Goal: Book appointment/travel/reservation: Book appointment/travel/reservation

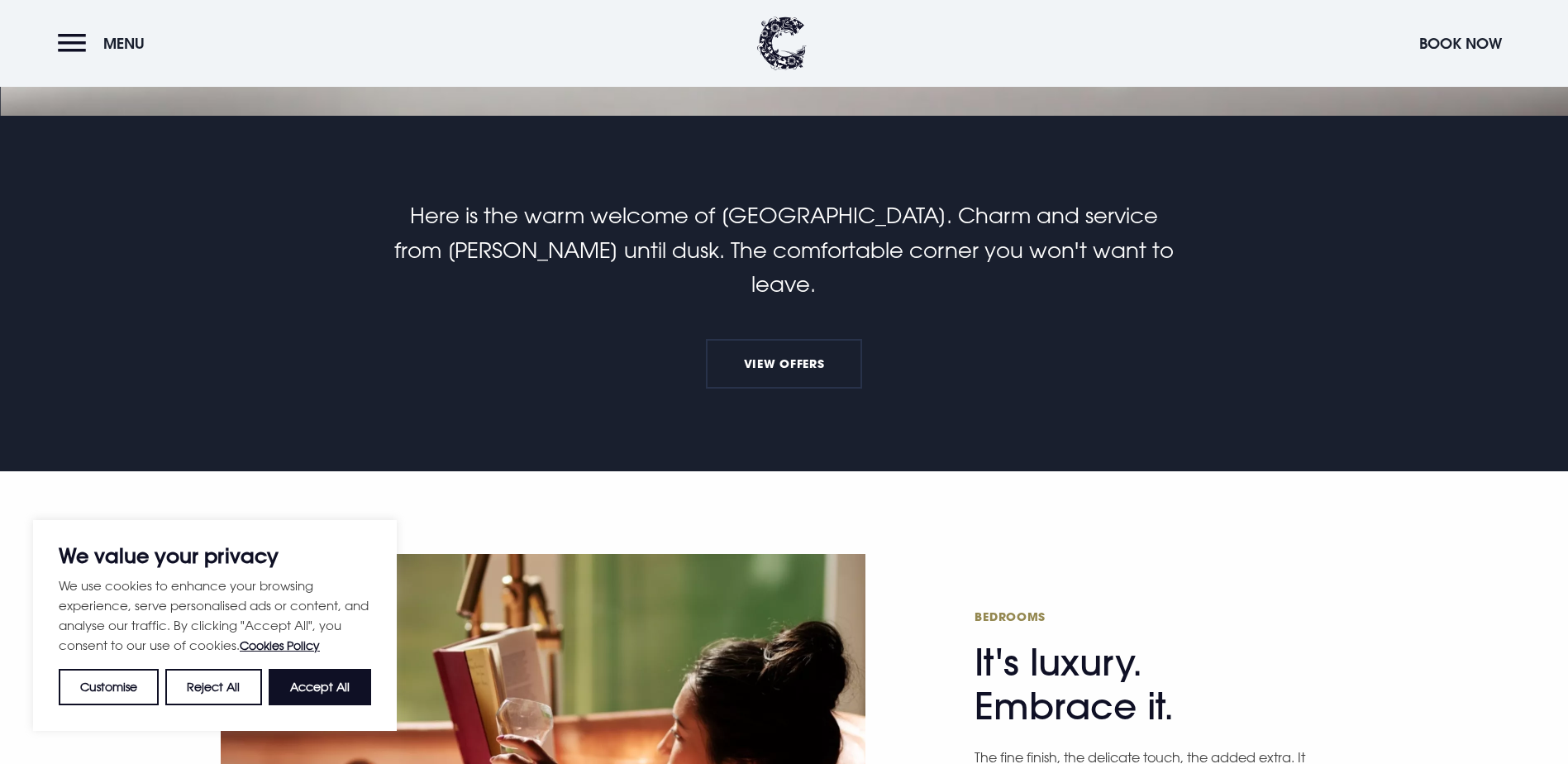
scroll to position [744, 0]
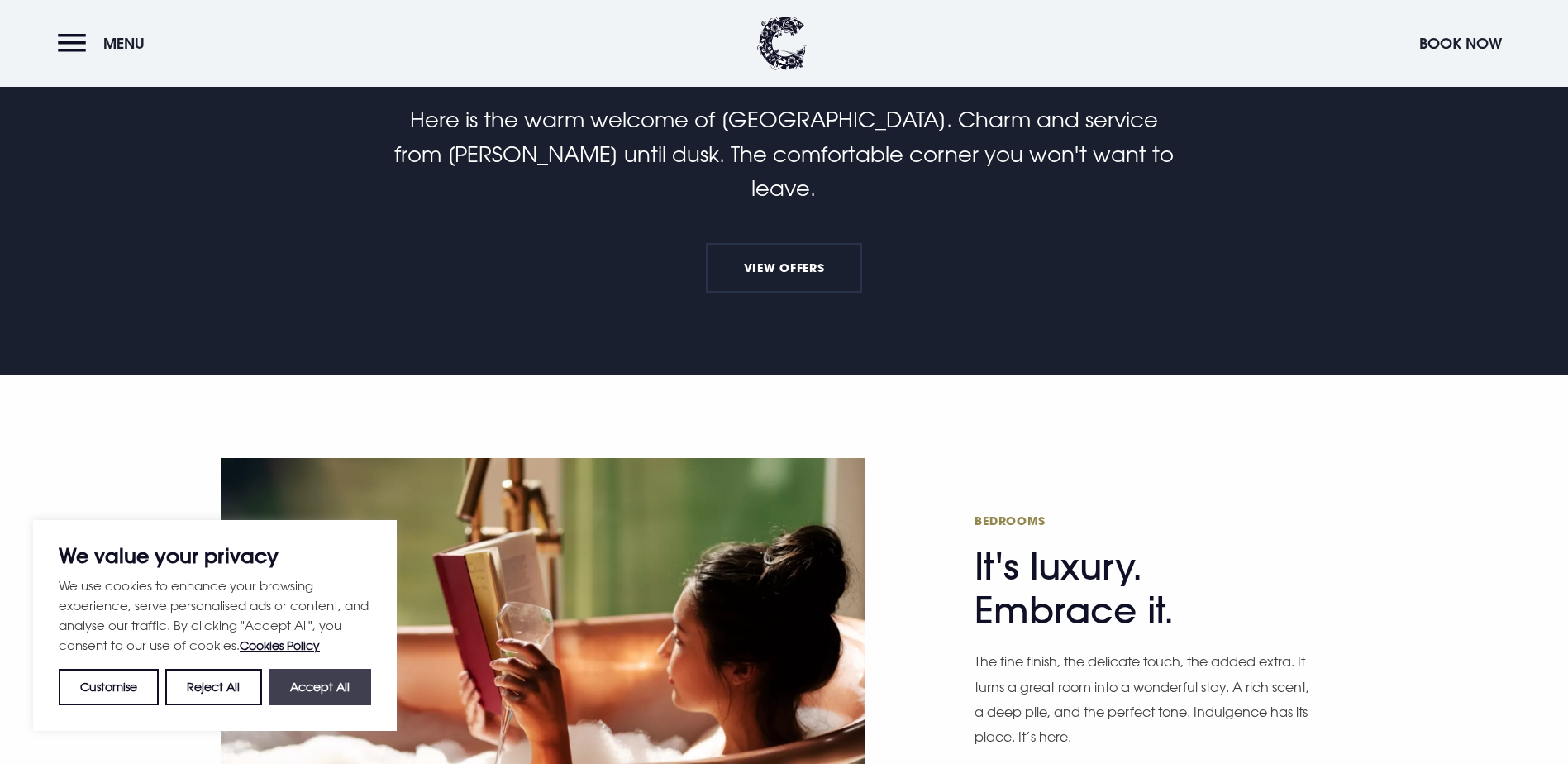
click at [347, 681] on button "Accept All" at bounding box center [320, 687] width 102 height 36
checkbox input "true"
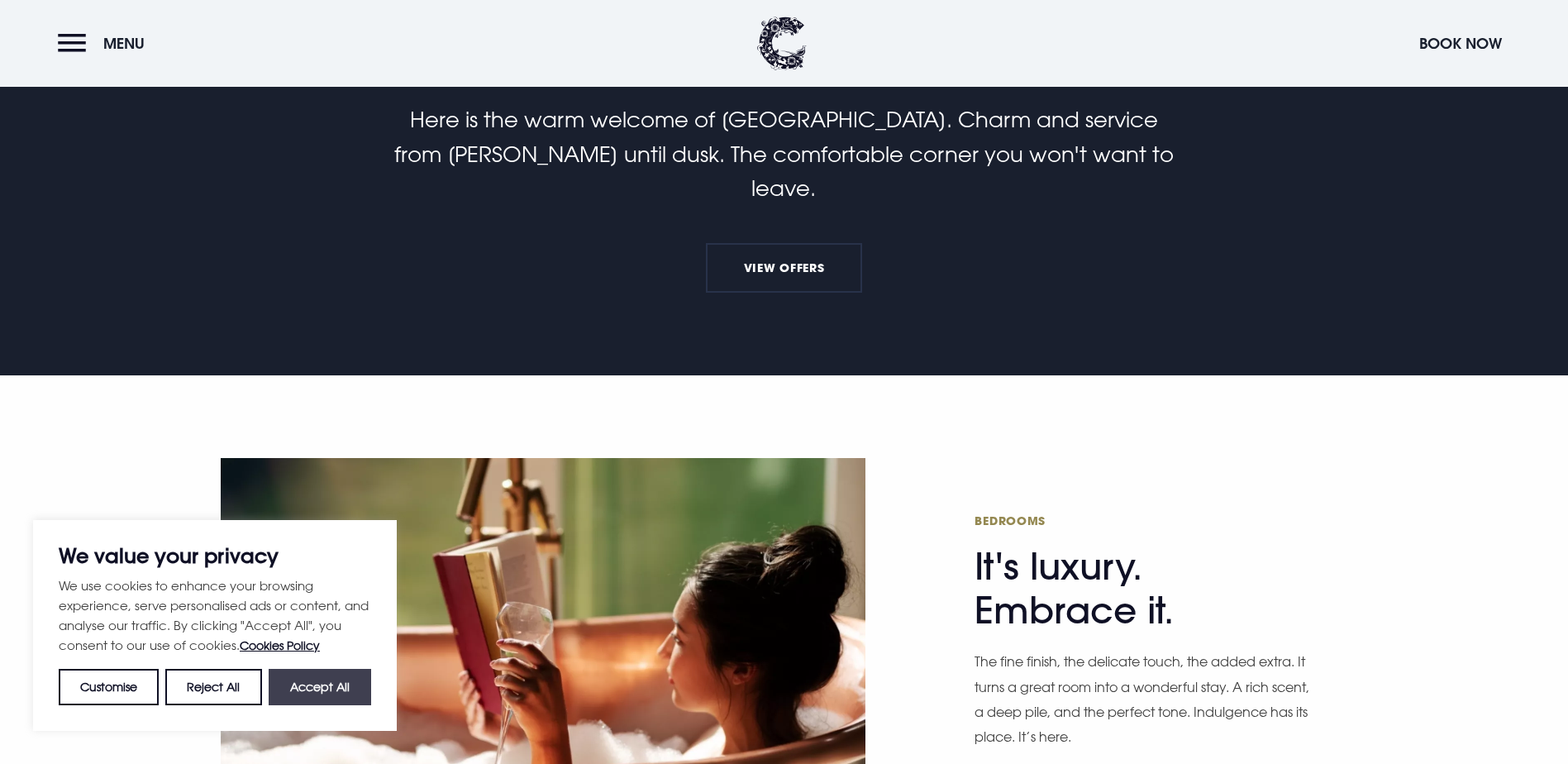
checkbox input "true"
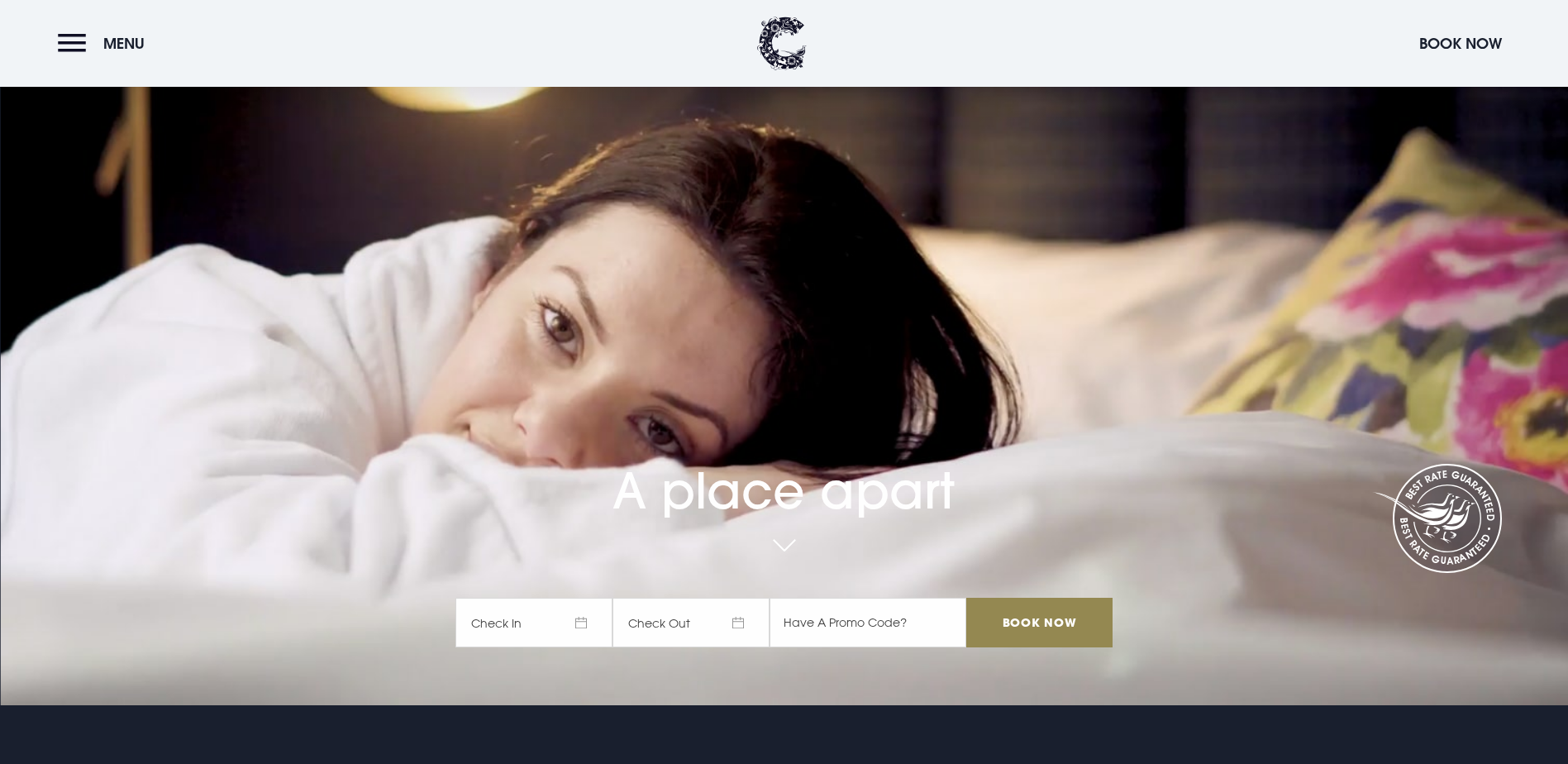
scroll to position [0, 0]
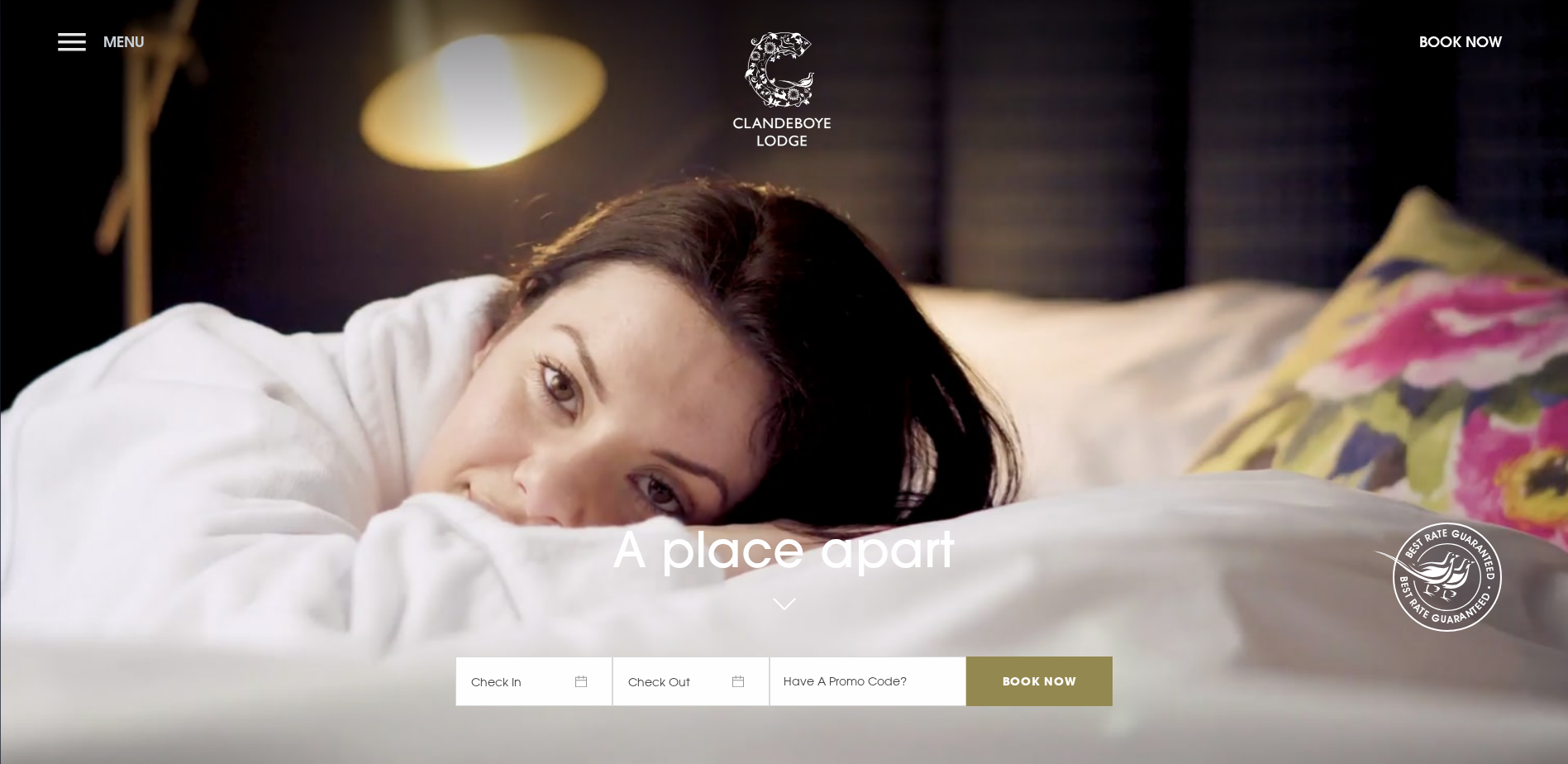
click at [68, 43] on button "Menu" at bounding box center [105, 42] width 95 height 36
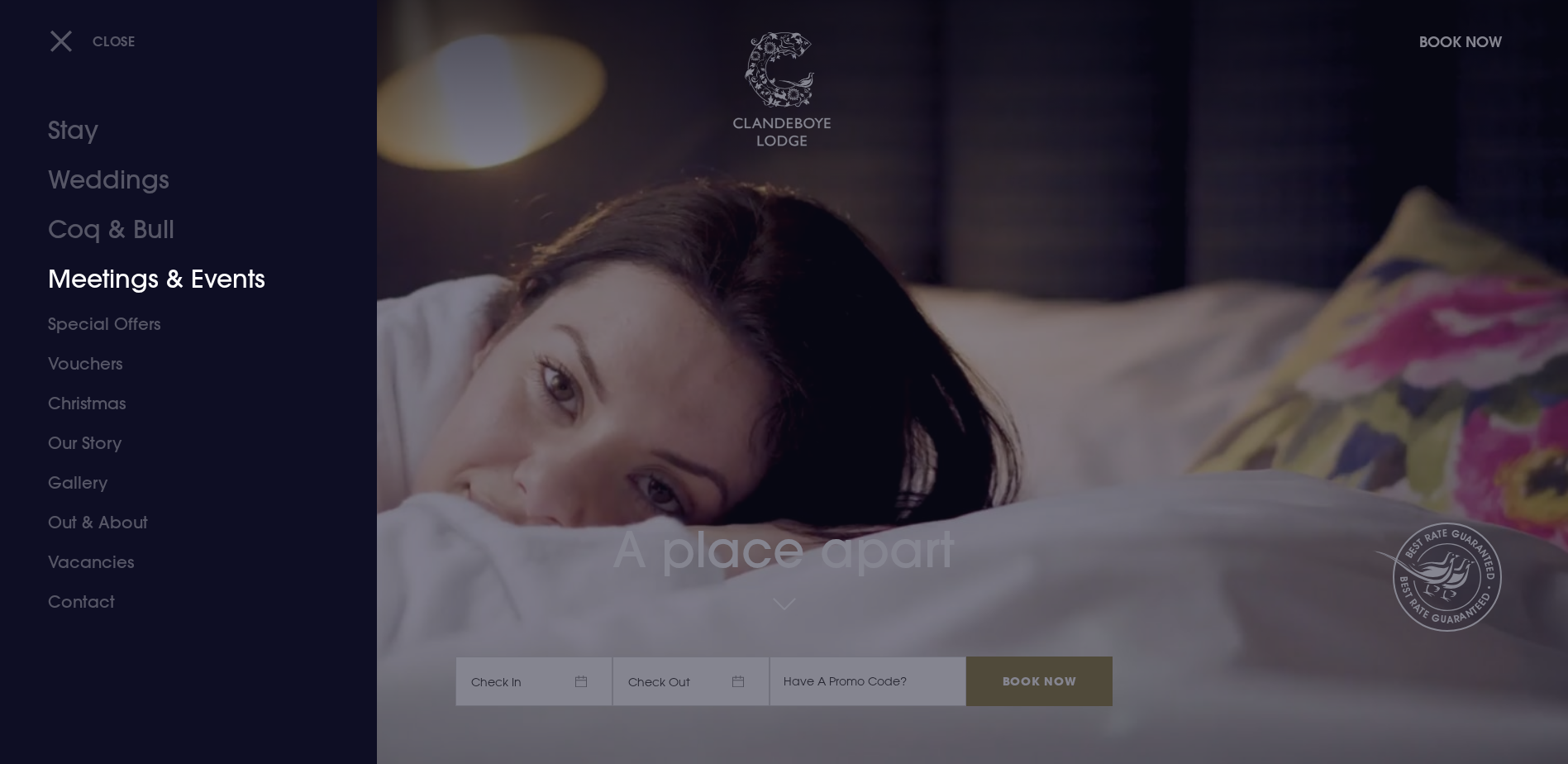
click at [193, 276] on link "Meetings & Events" at bounding box center [178, 279] width 261 height 49
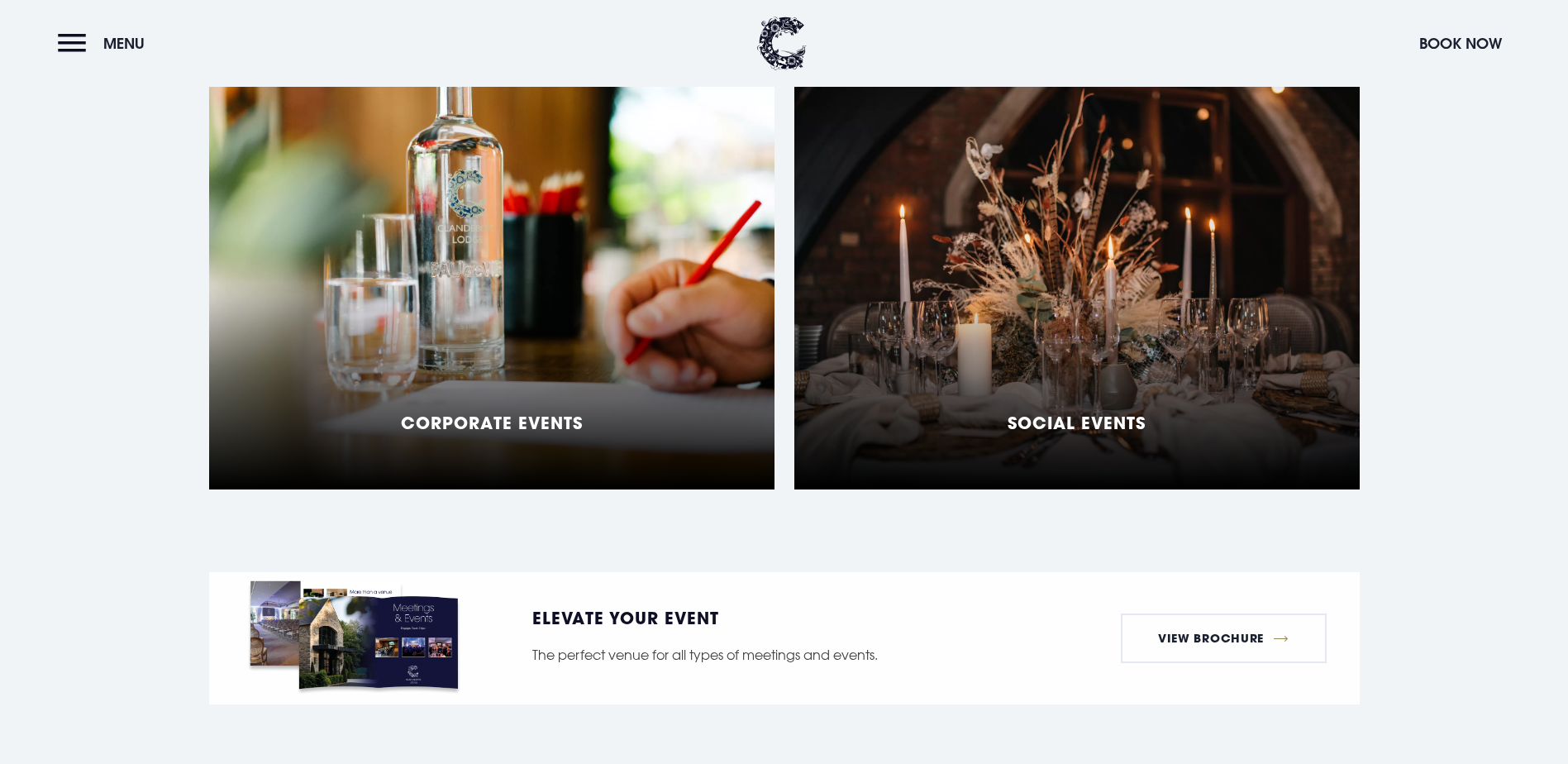
scroll to position [1488, 0]
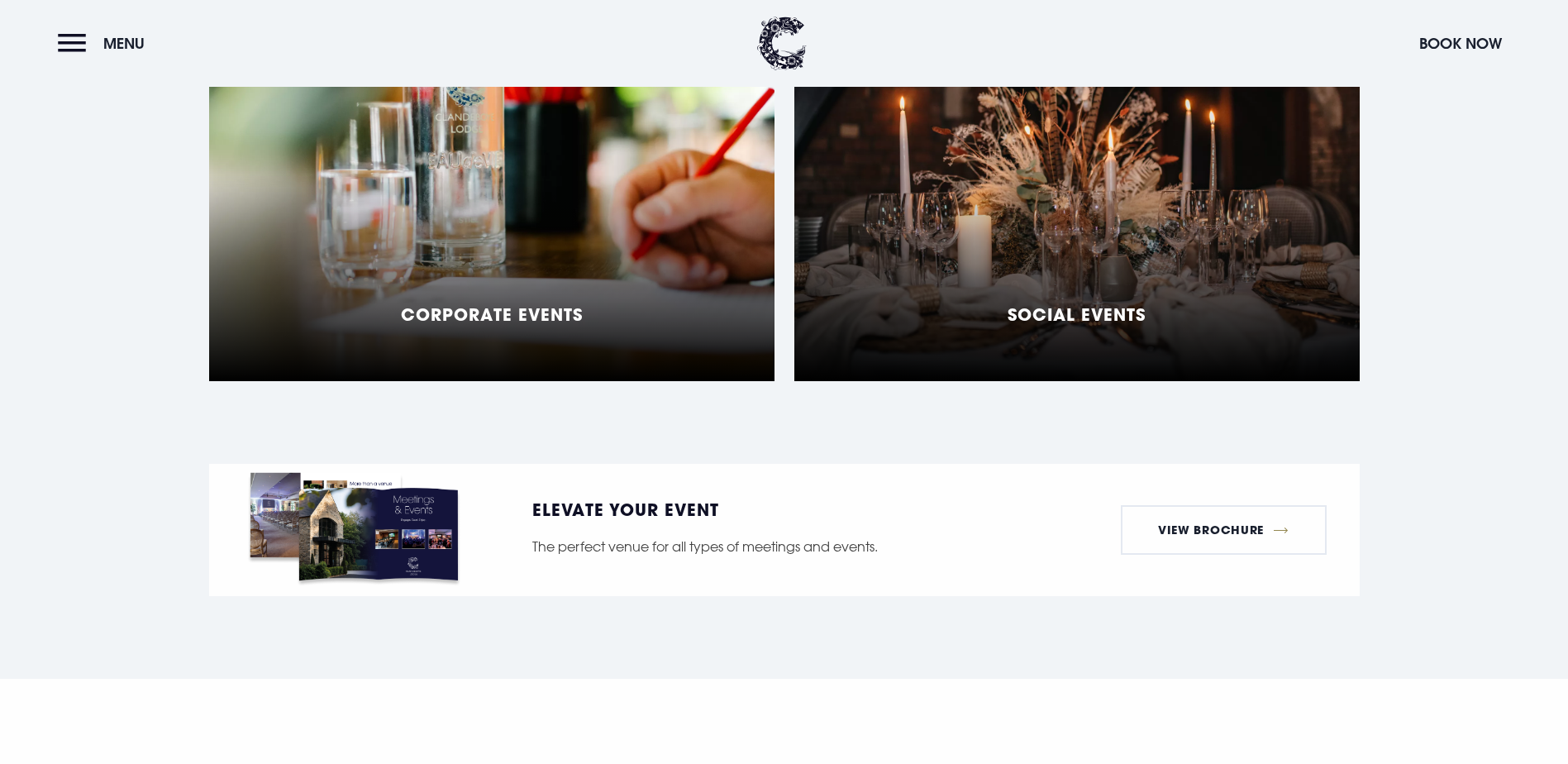
click at [532, 332] on div "Corporate Events" at bounding box center [492, 174] width 565 height 413
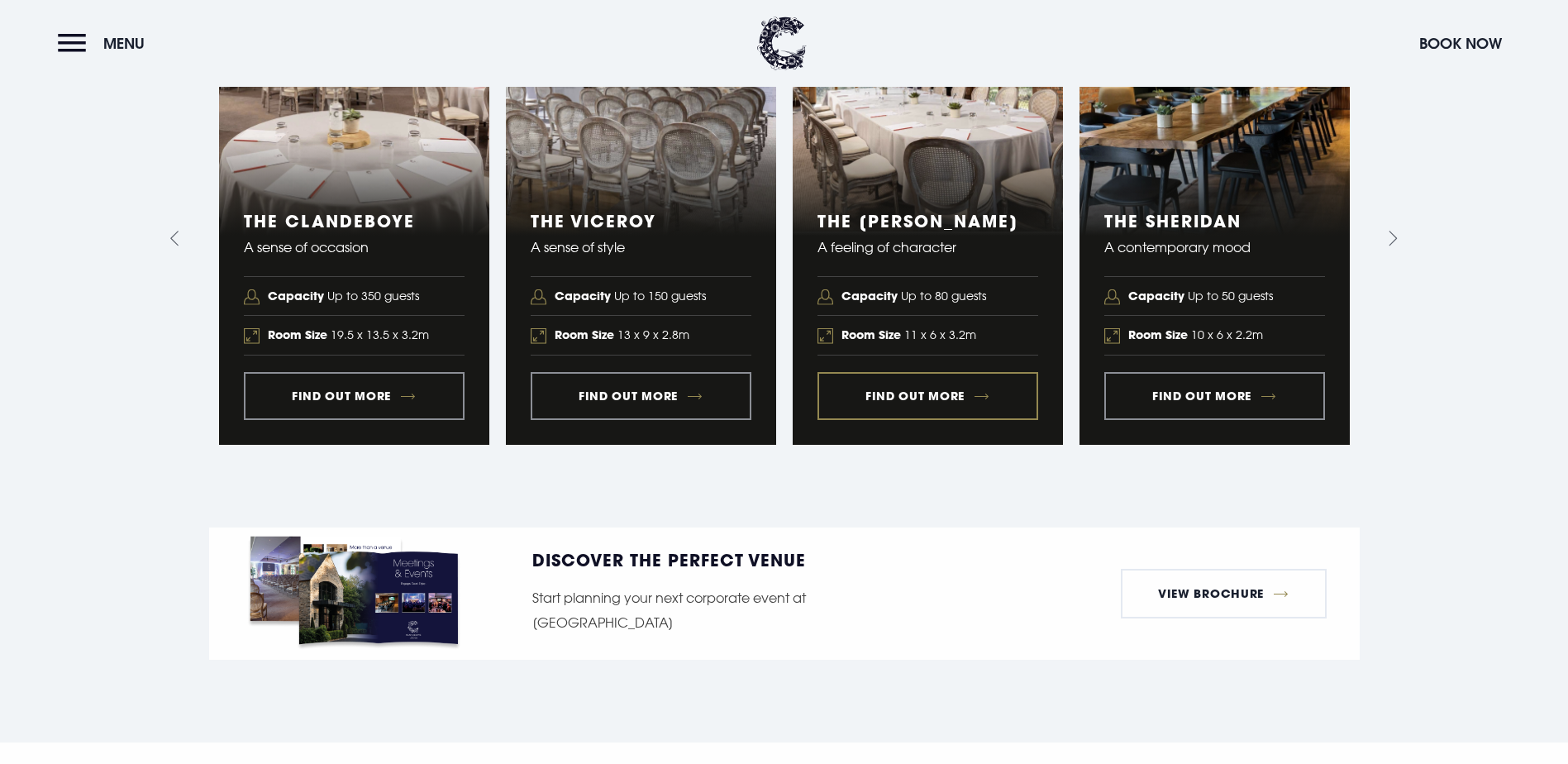
scroll to position [1736, 0]
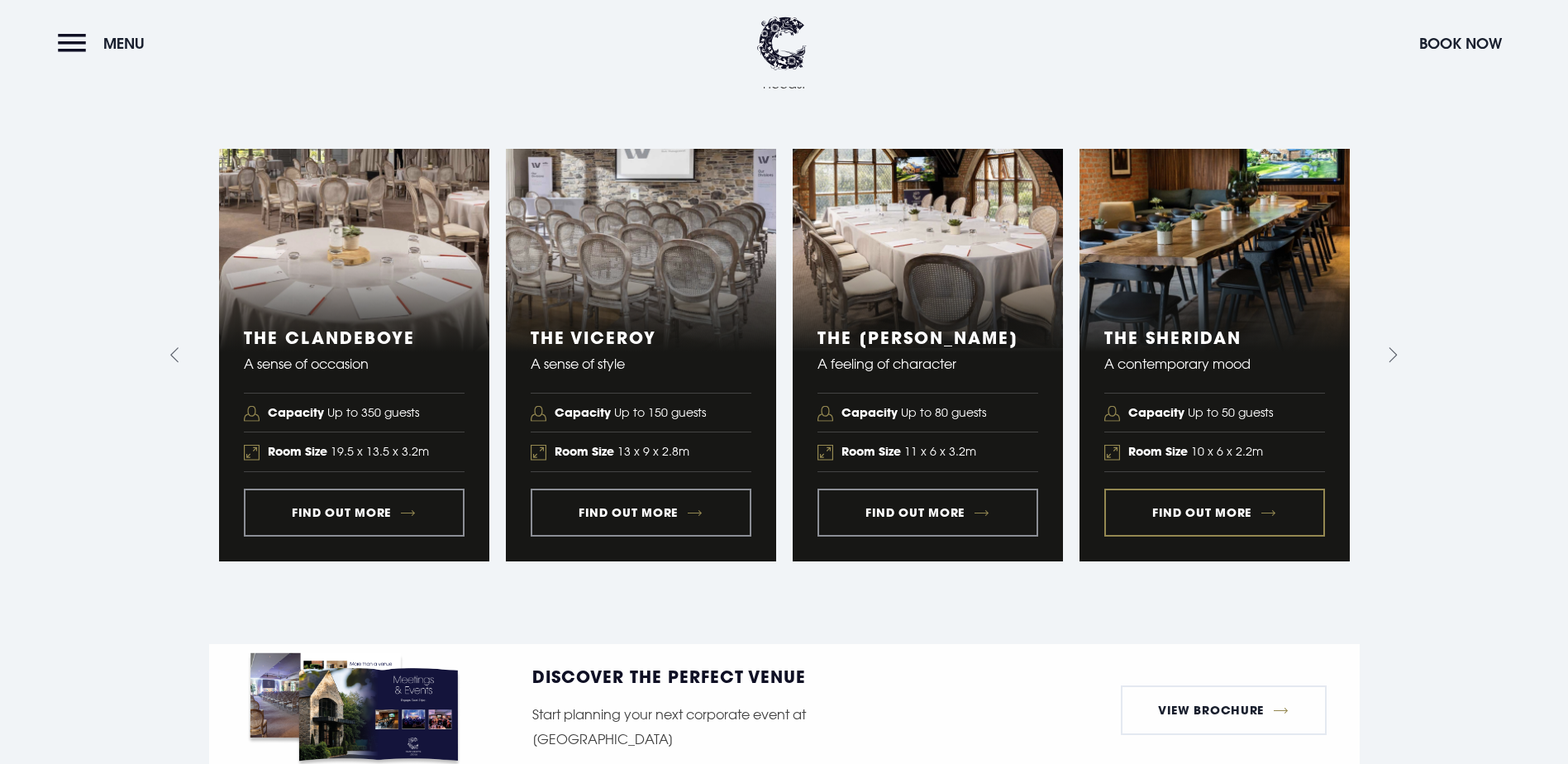
click at [1160, 561] on link "4 of 5" at bounding box center [1214, 355] width 270 height 413
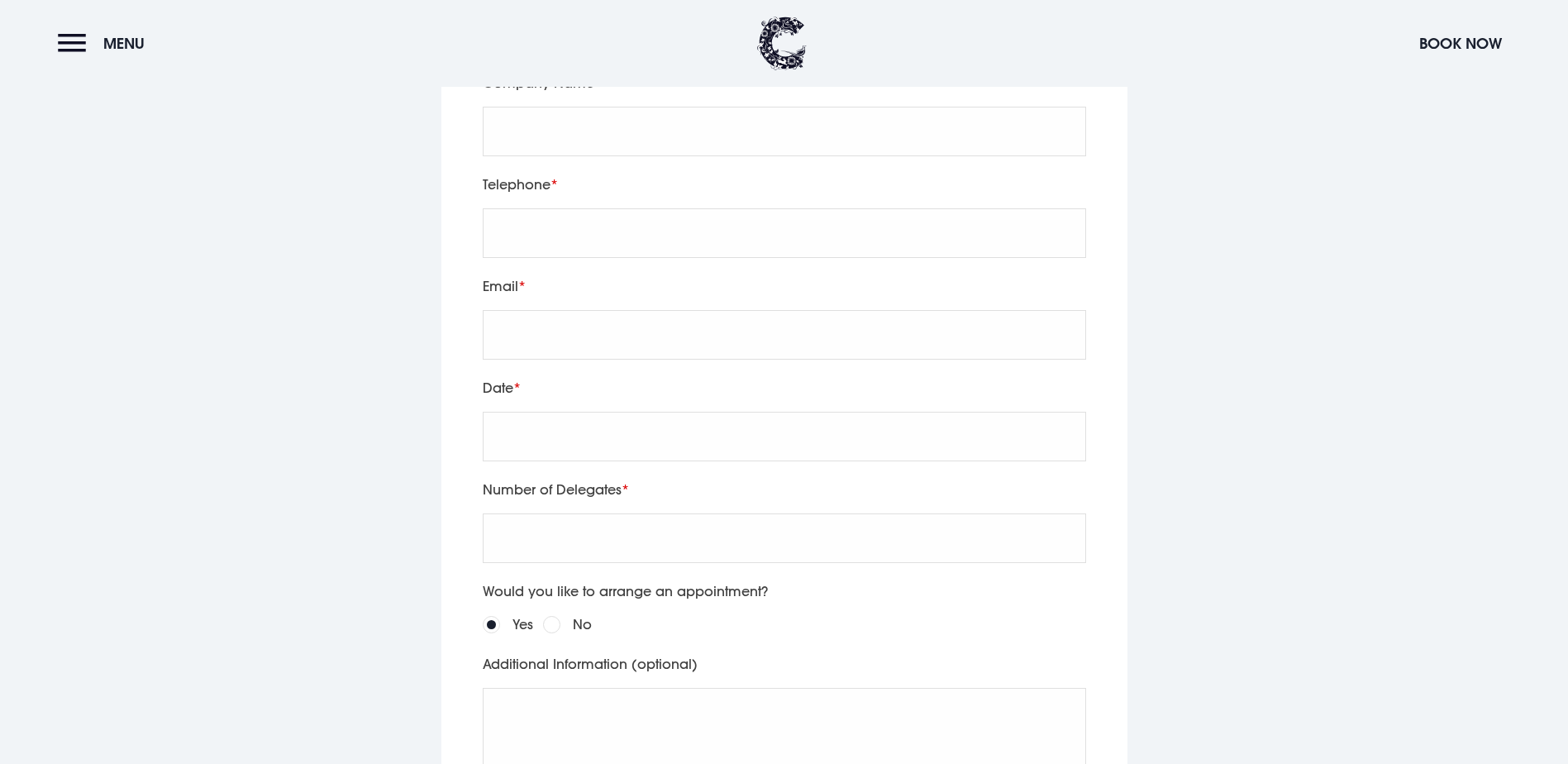
scroll to position [3307, 0]
click at [591, 51] on input "Name" at bounding box center [784, 26] width 603 height 49
click at [567, 51] on input "Name" at bounding box center [784, 26] width 603 height 49
type input "Lorna Watson"
type input "Ards and North Down Borough Council"
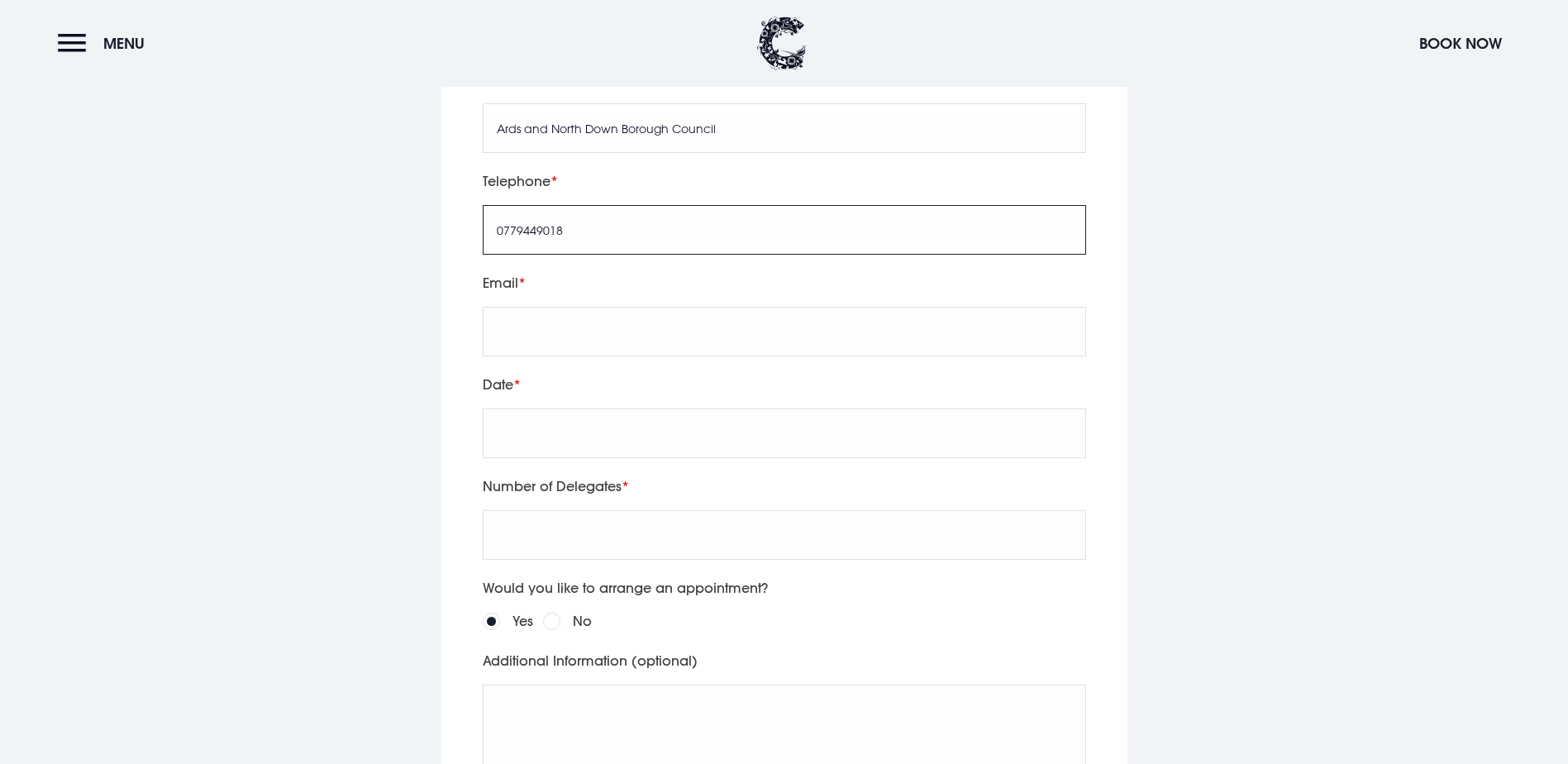
type input "07794490184"
type input "lorna.watson@ardsandnorthdown.gov.uk"
type input "07794490184"
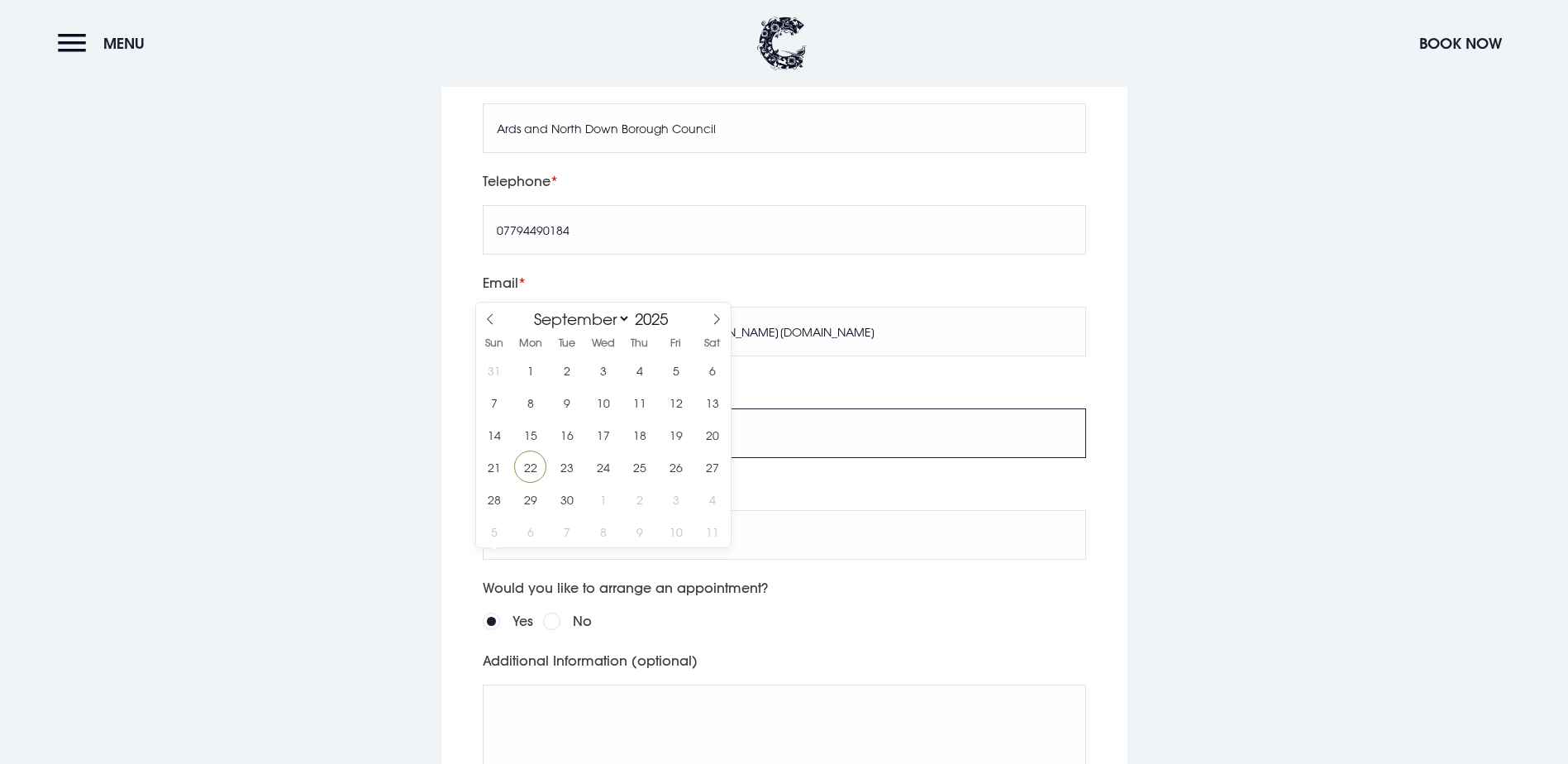
click at [602, 458] on input "text" at bounding box center [784, 432] width 603 height 49
type input "6"
click at [713, 325] on span at bounding box center [716, 316] width 28 height 28
select select "10"
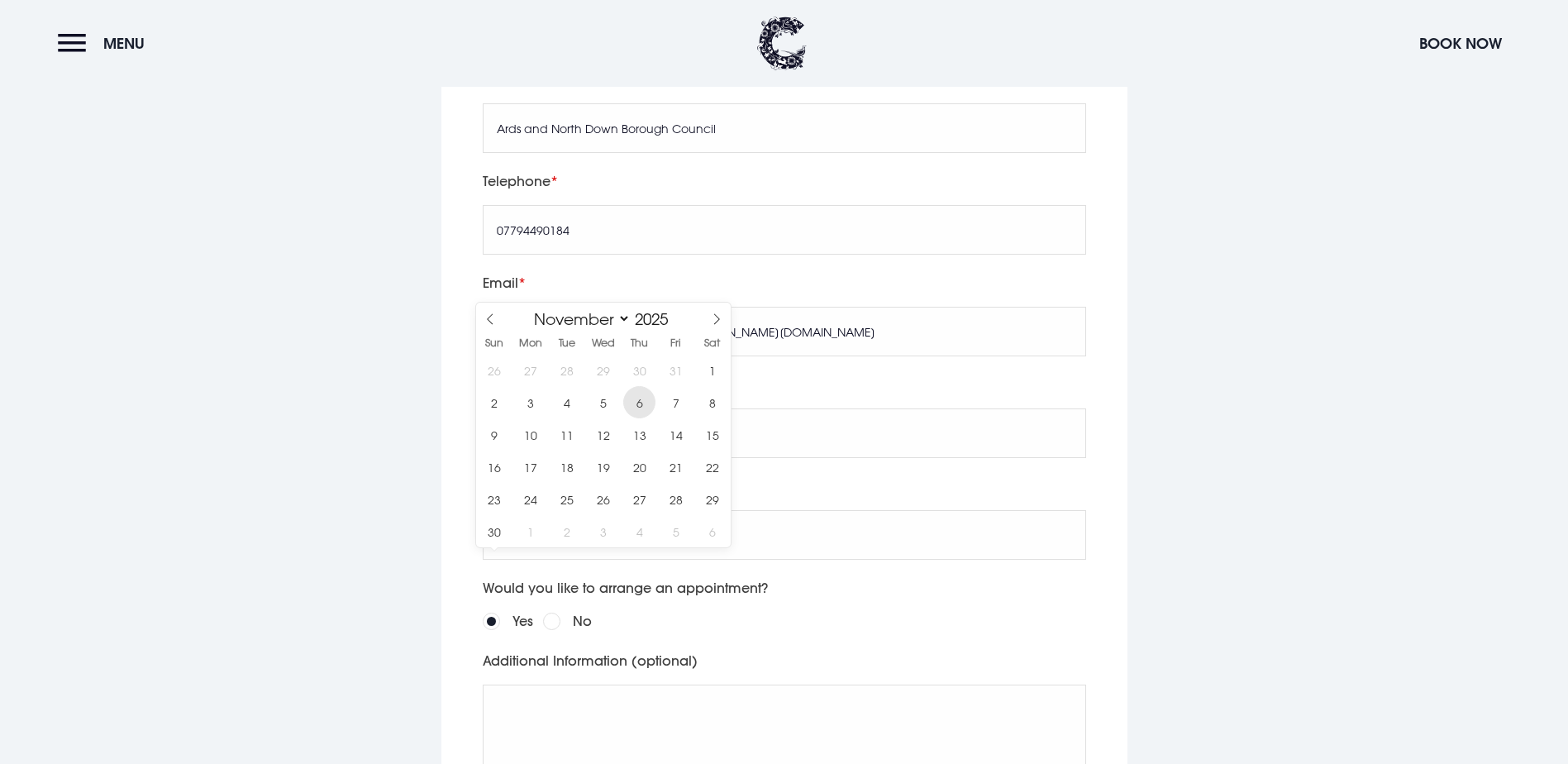
click at [640, 393] on span "6" at bounding box center [639, 403] width 32 height 32
type input "2025/11/06"
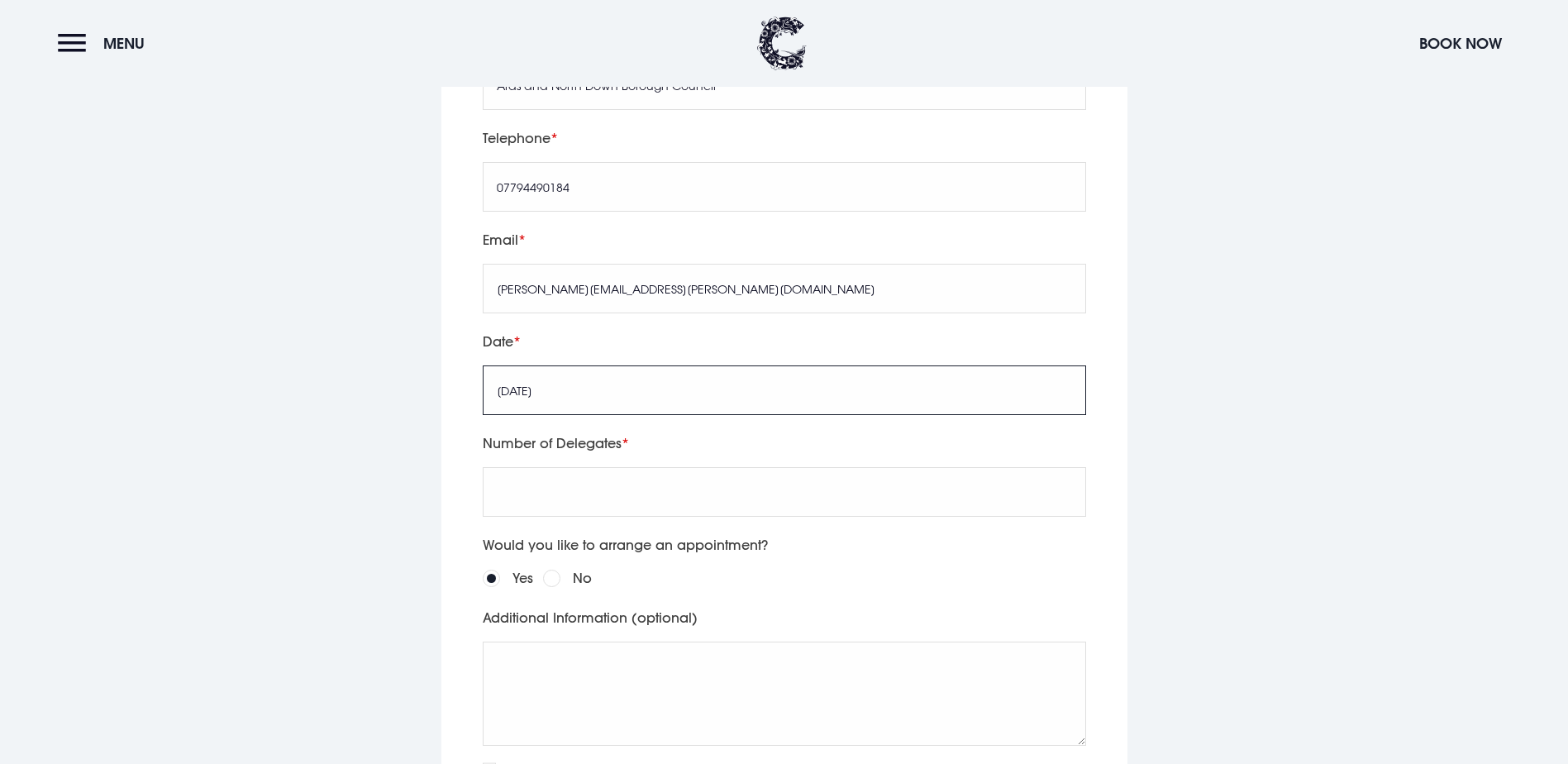
scroll to position [3389, 0]
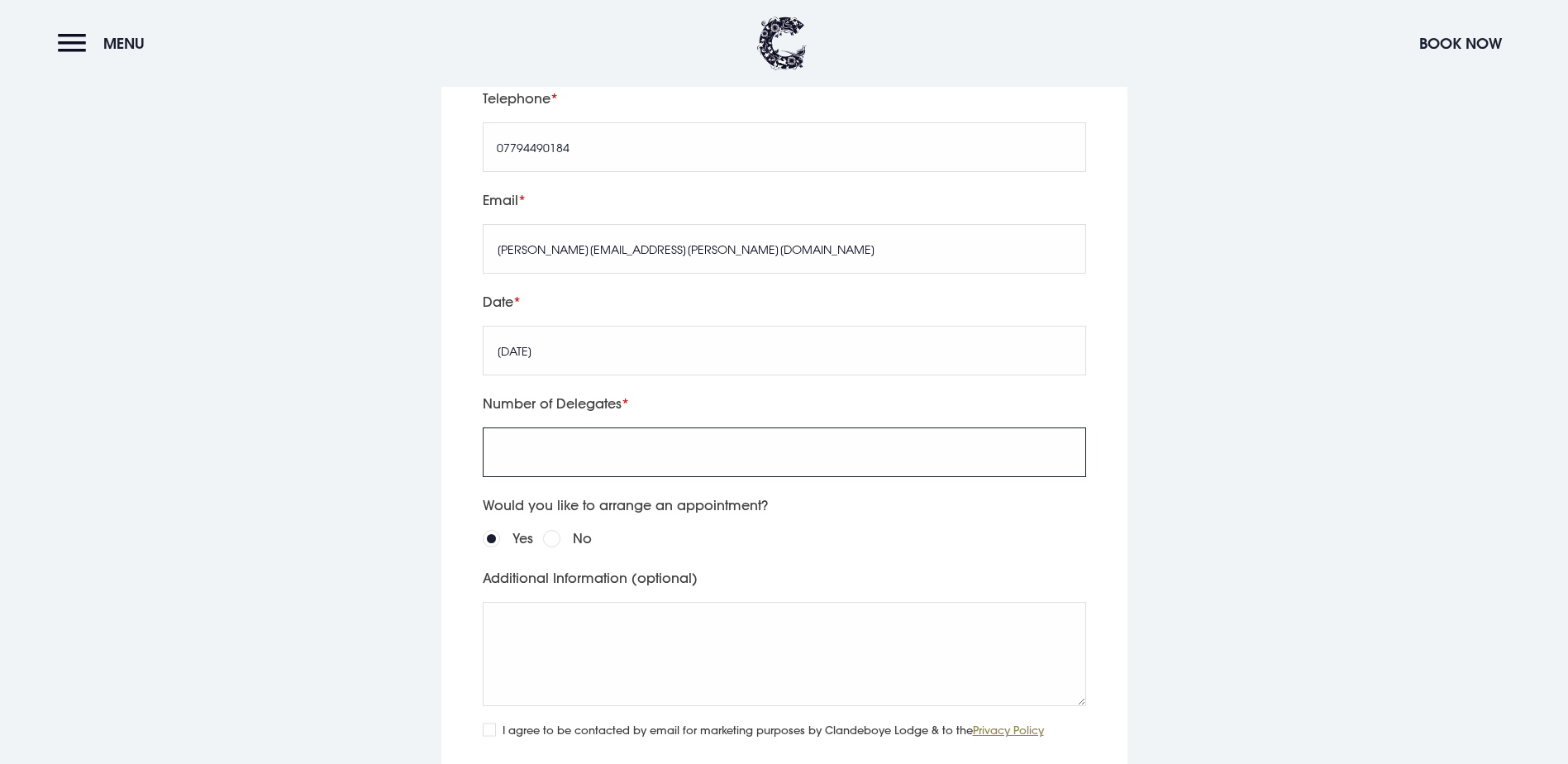
click at [660, 477] on input "Number of Delegates" at bounding box center [784, 451] width 603 height 49
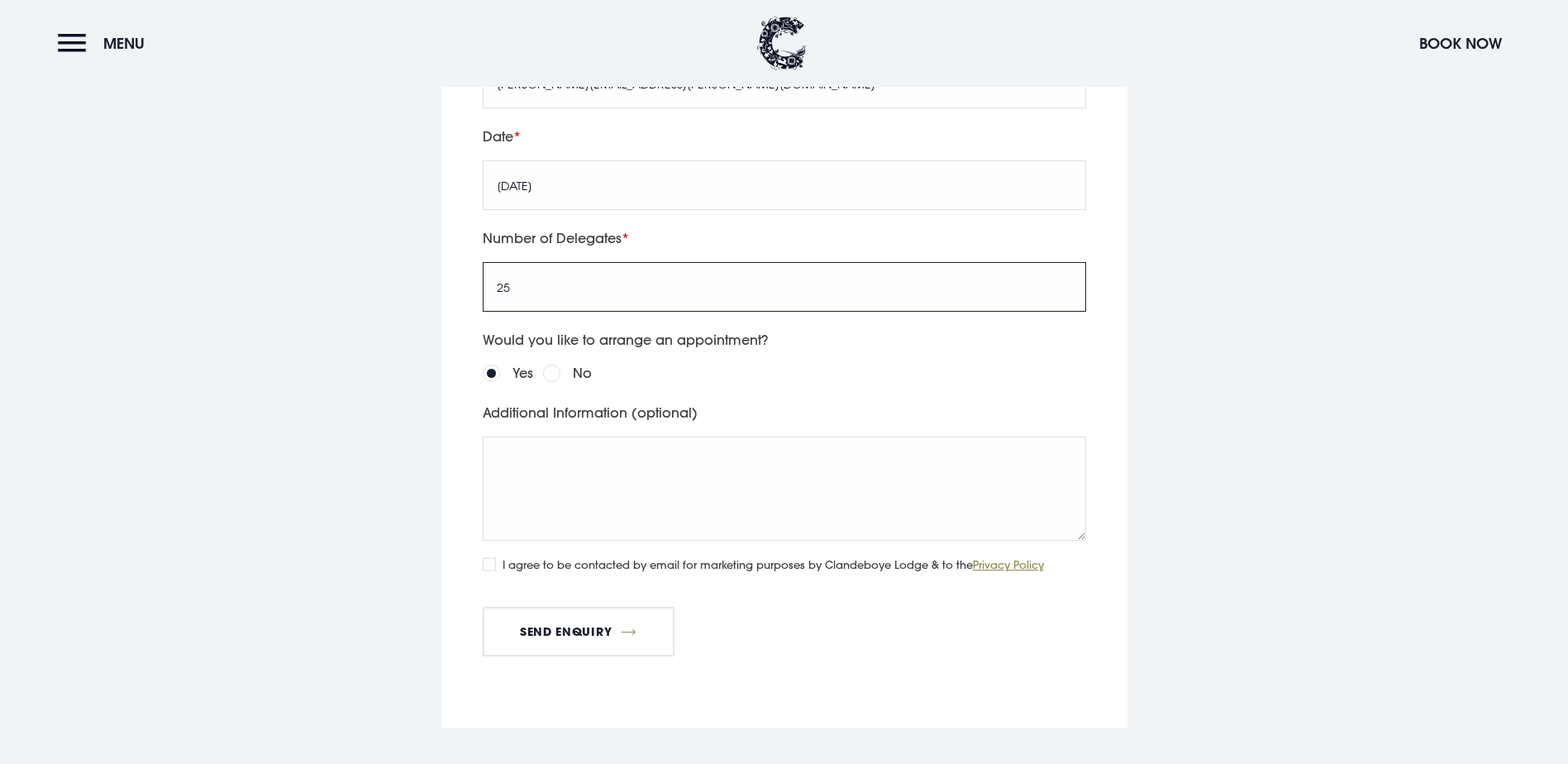
scroll to position [3638, 0]
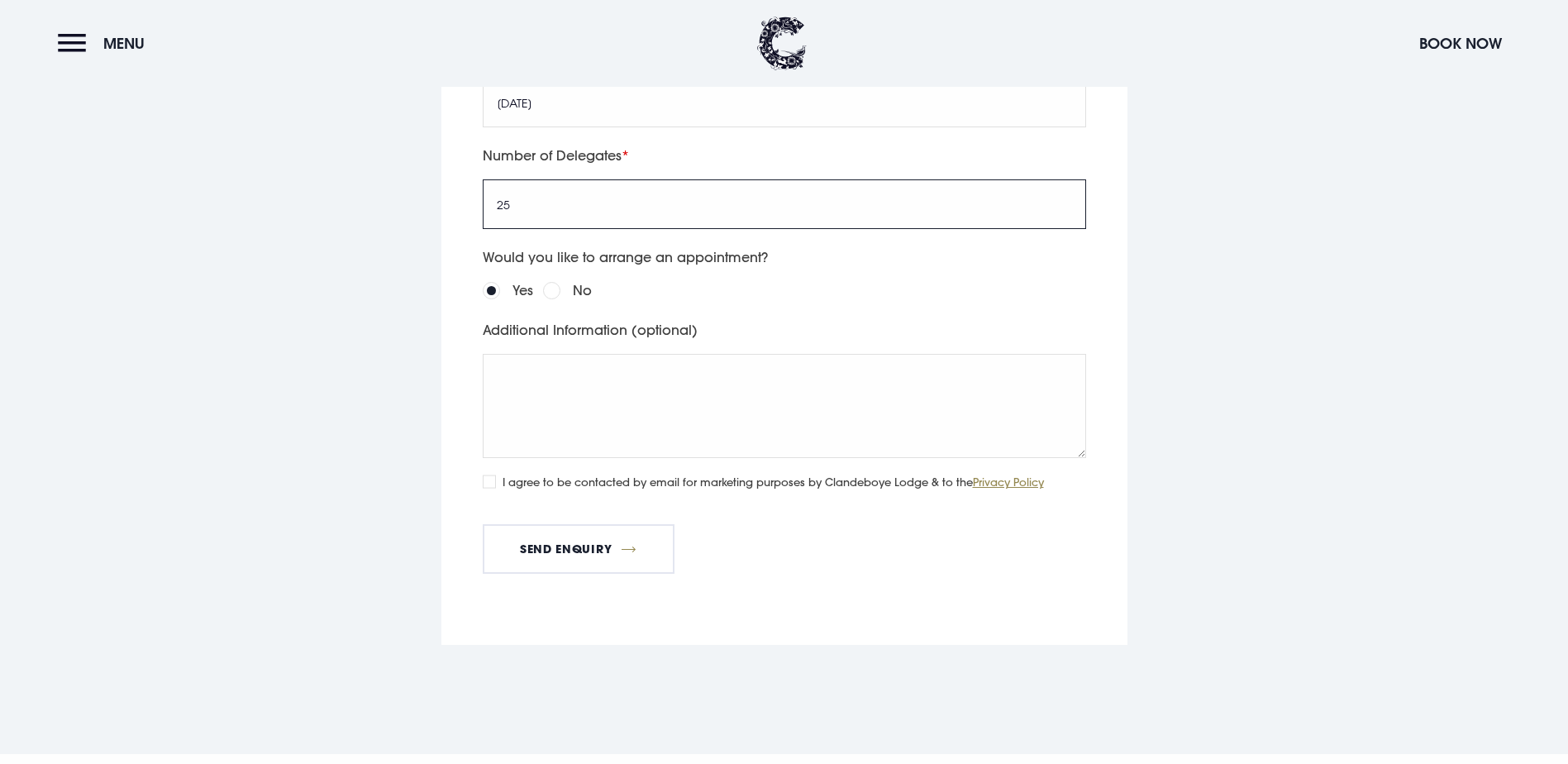
type input "25"
click at [552, 458] on textarea "Additional Information (optional)" at bounding box center [784, 406] width 603 height 104
paste textarea "It would need to accommodate AV and hopefully be able to offer break out spaces."
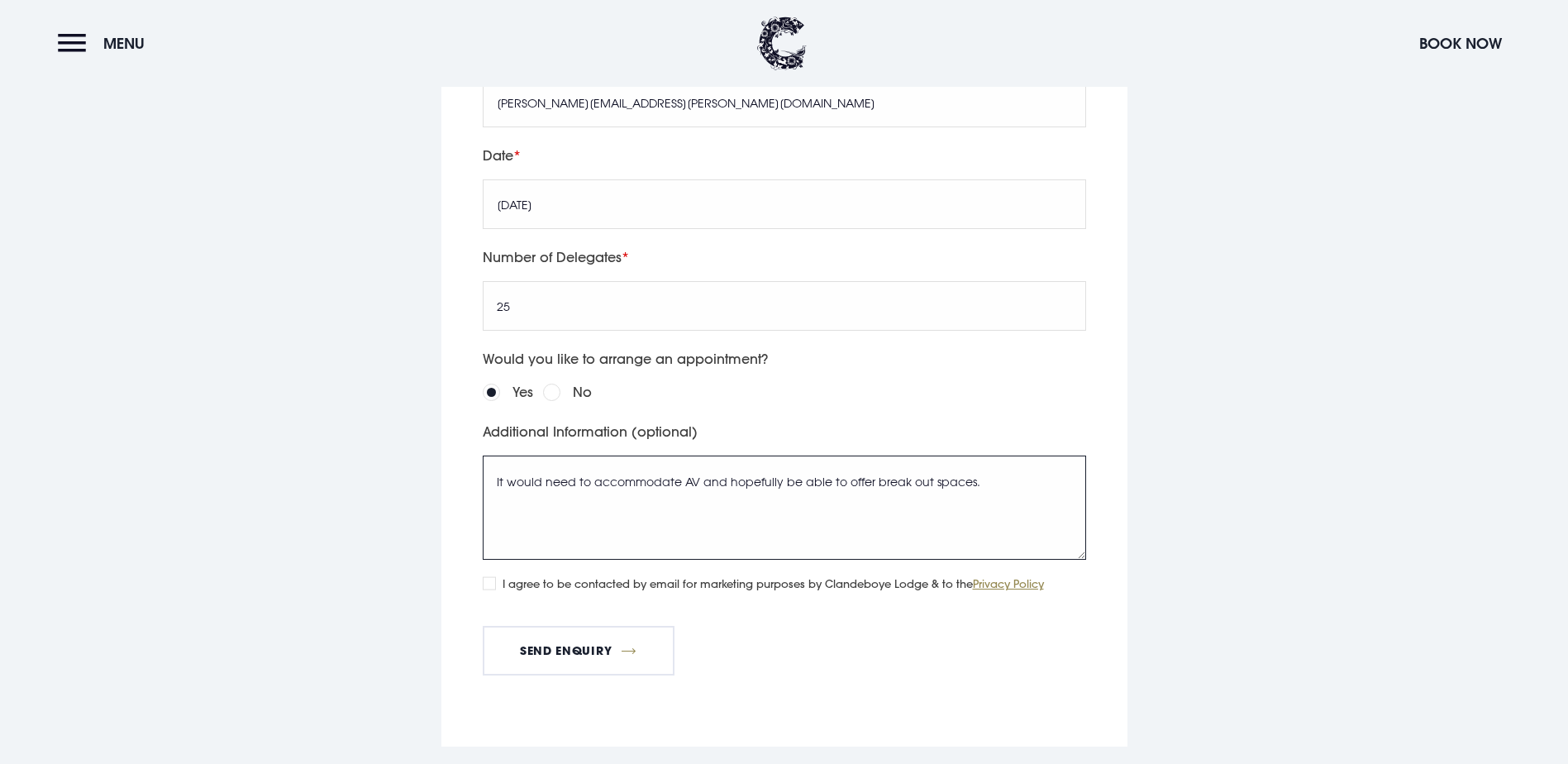
scroll to position [3555, 0]
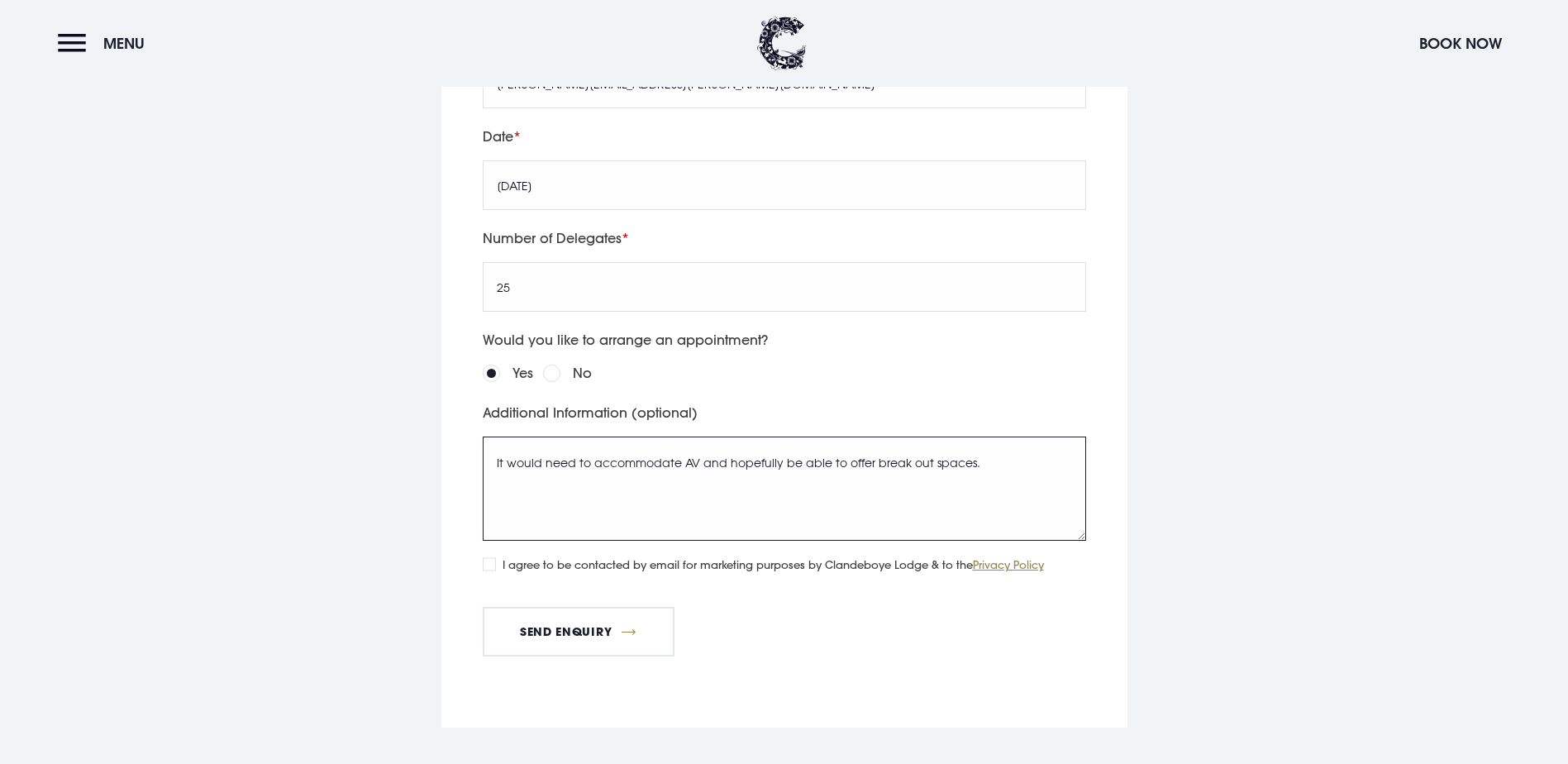
drag, startPoint x: 495, startPoint y: 603, endPoint x: 1067, endPoint y: 599, distance: 572.0
click at [1067, 541] on textarea "It would need to accommodate AV and hopefully be able to offer break out spaces." at bounding box center [784, 489] width 603 height 104
paste textarea "would like to enquire about hosting a meeting at Orange Tree house for a full d…"
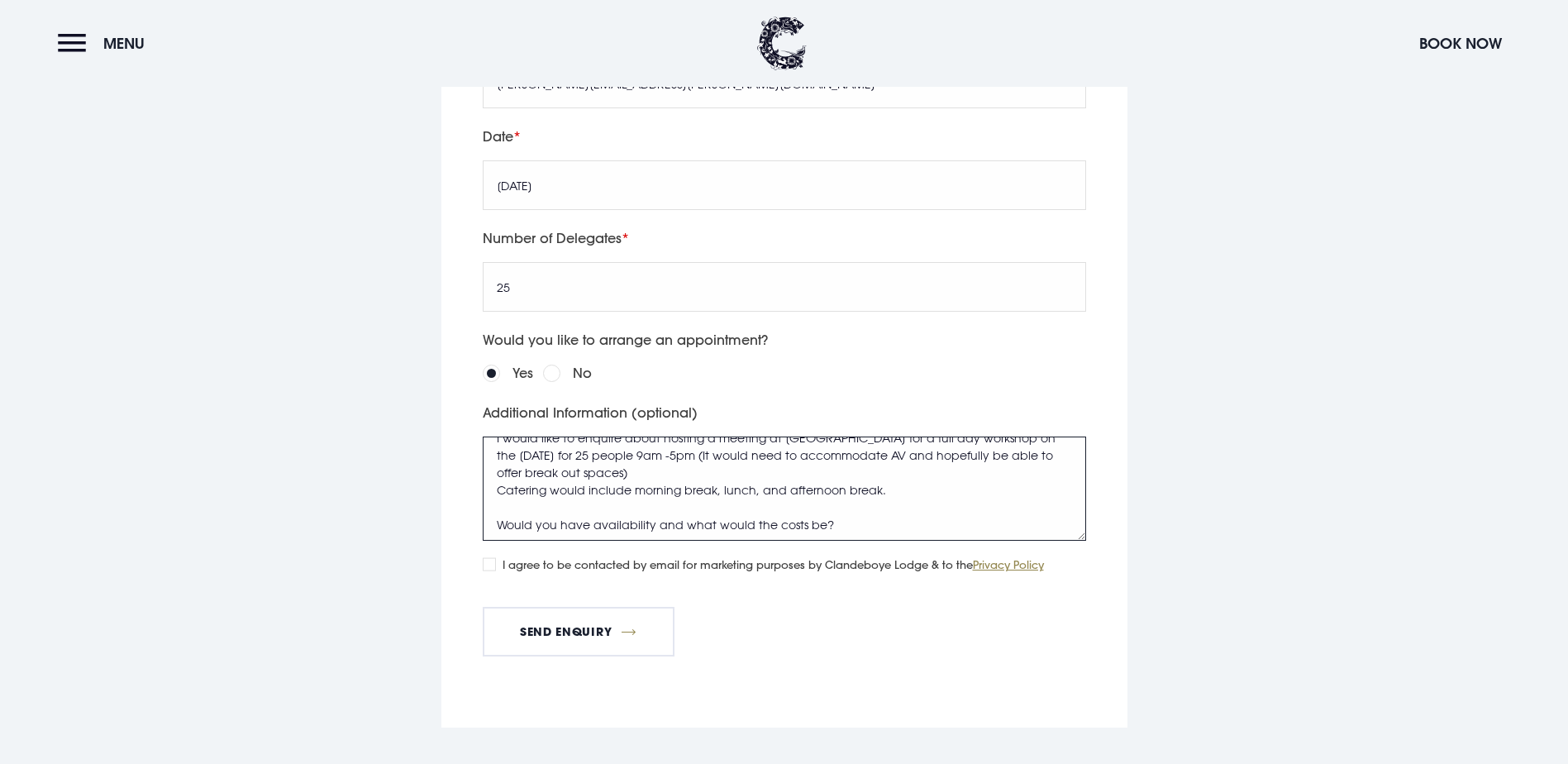
scroll to position [0, 0]
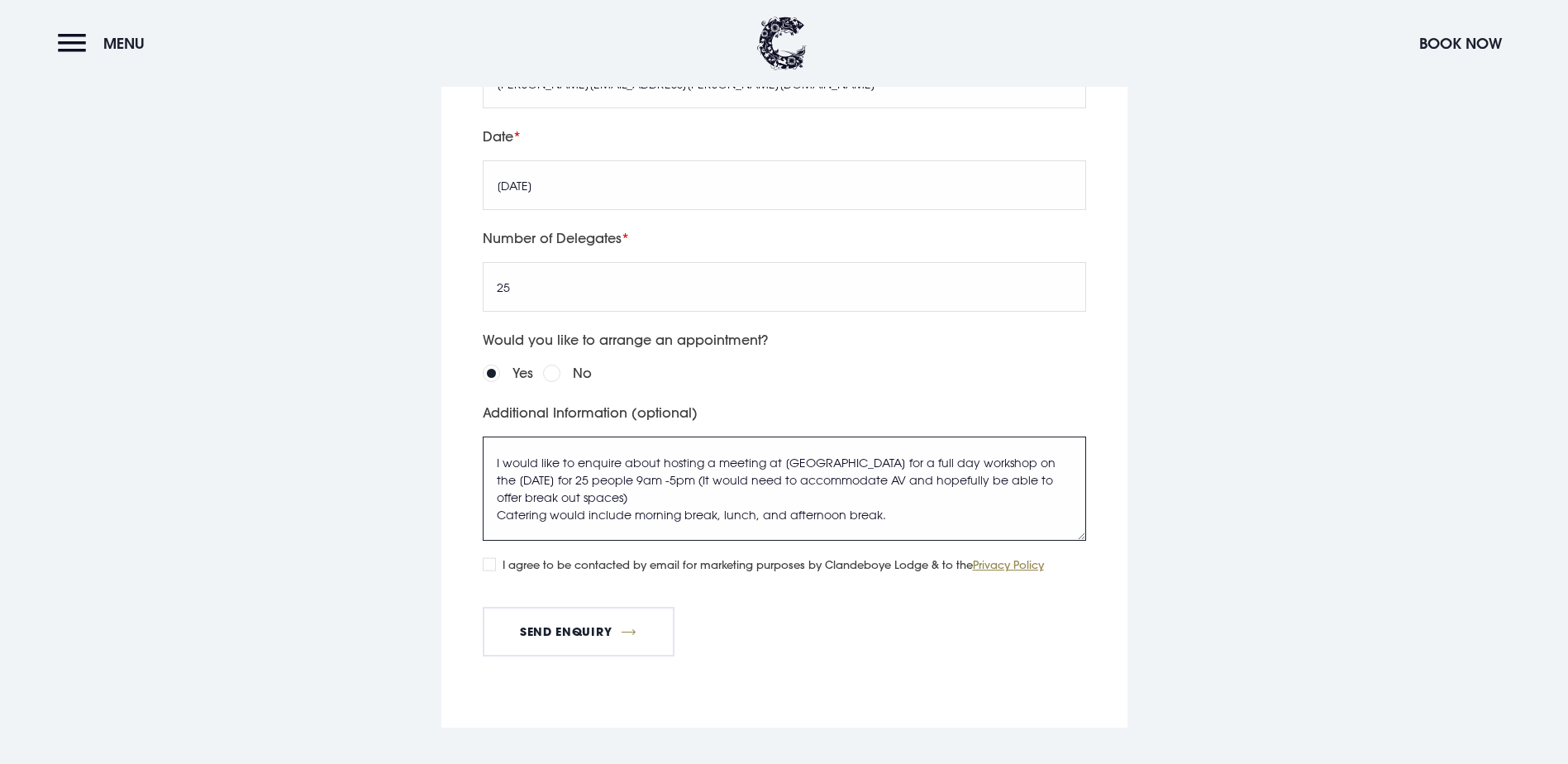
drag, startPoint x: 881, startPoint y: 602, endPoint x: 765, endPoint y: 600, distance: 116.0
click at [765, 541] on textarea "I would like to enquire about hosting a meeting at Orange Tree house for a full…" at bounding box center [784, 489] width 603 height 104
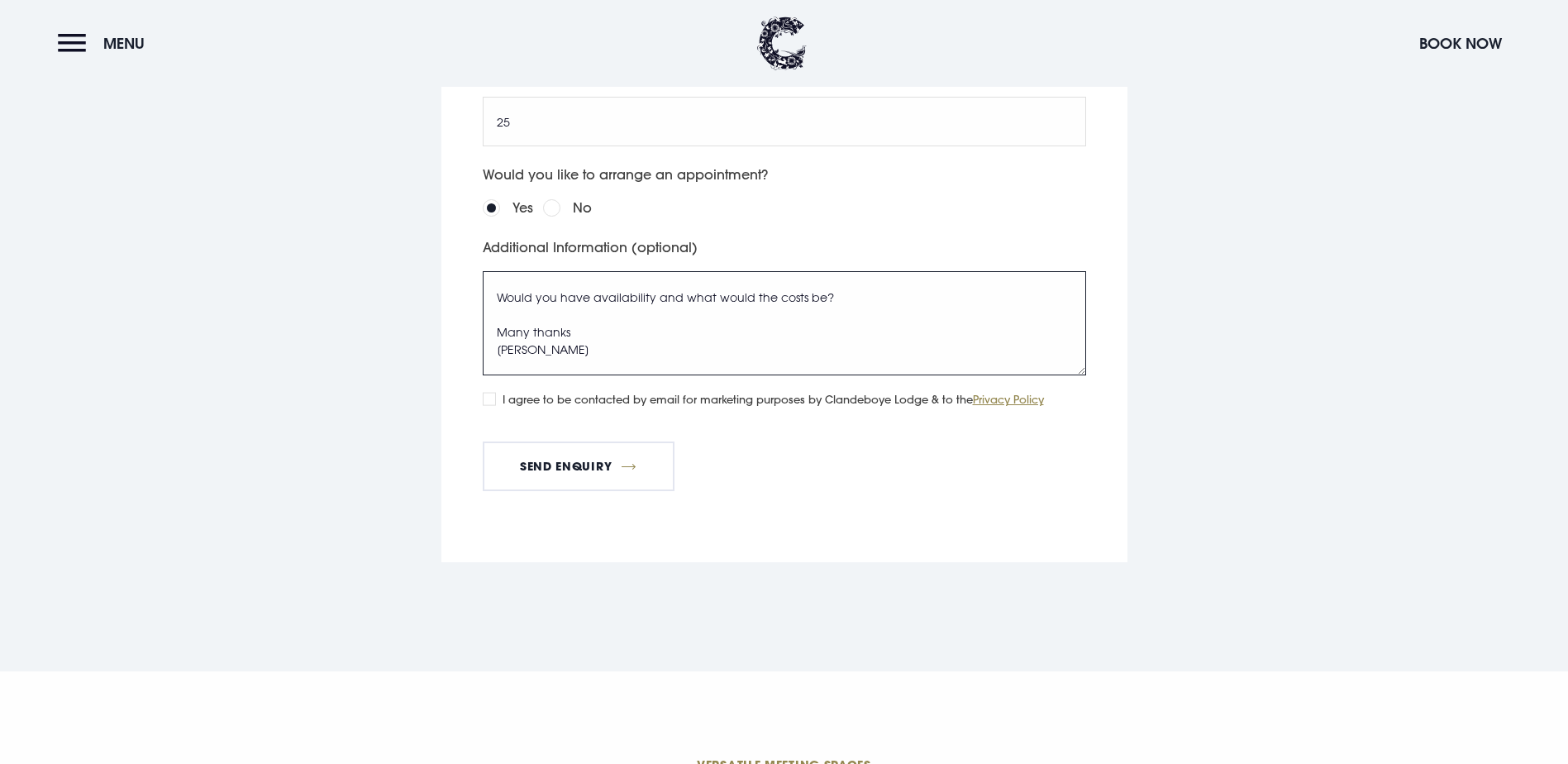
scroll to position [3638, 0]
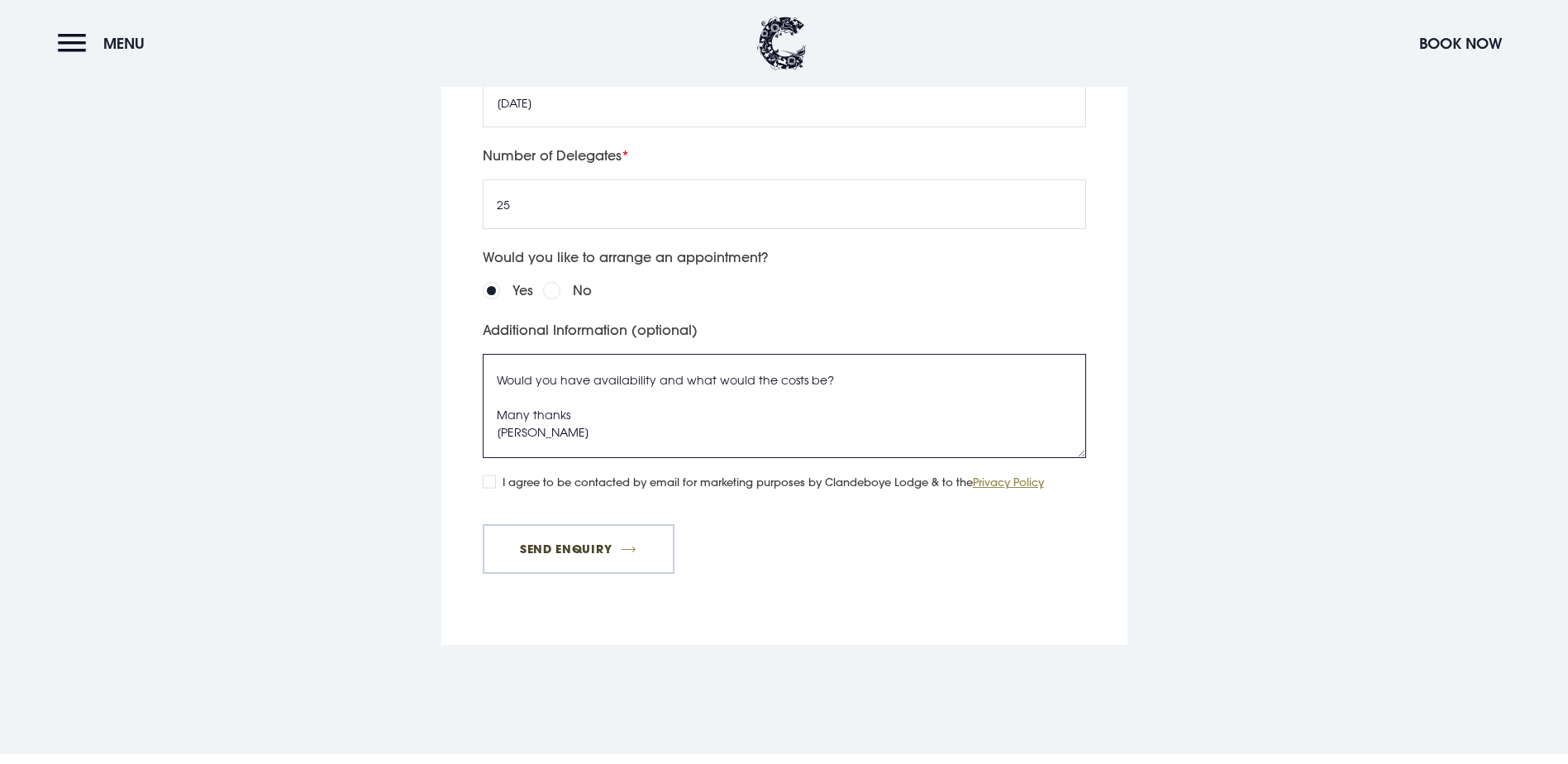
type textarea "I would like to enquire about hosting a meeting for a full day workshop on the …"
click at [622, 573] on button "Send Enquiry" at bounding box center [578, 548] width 191 height 49
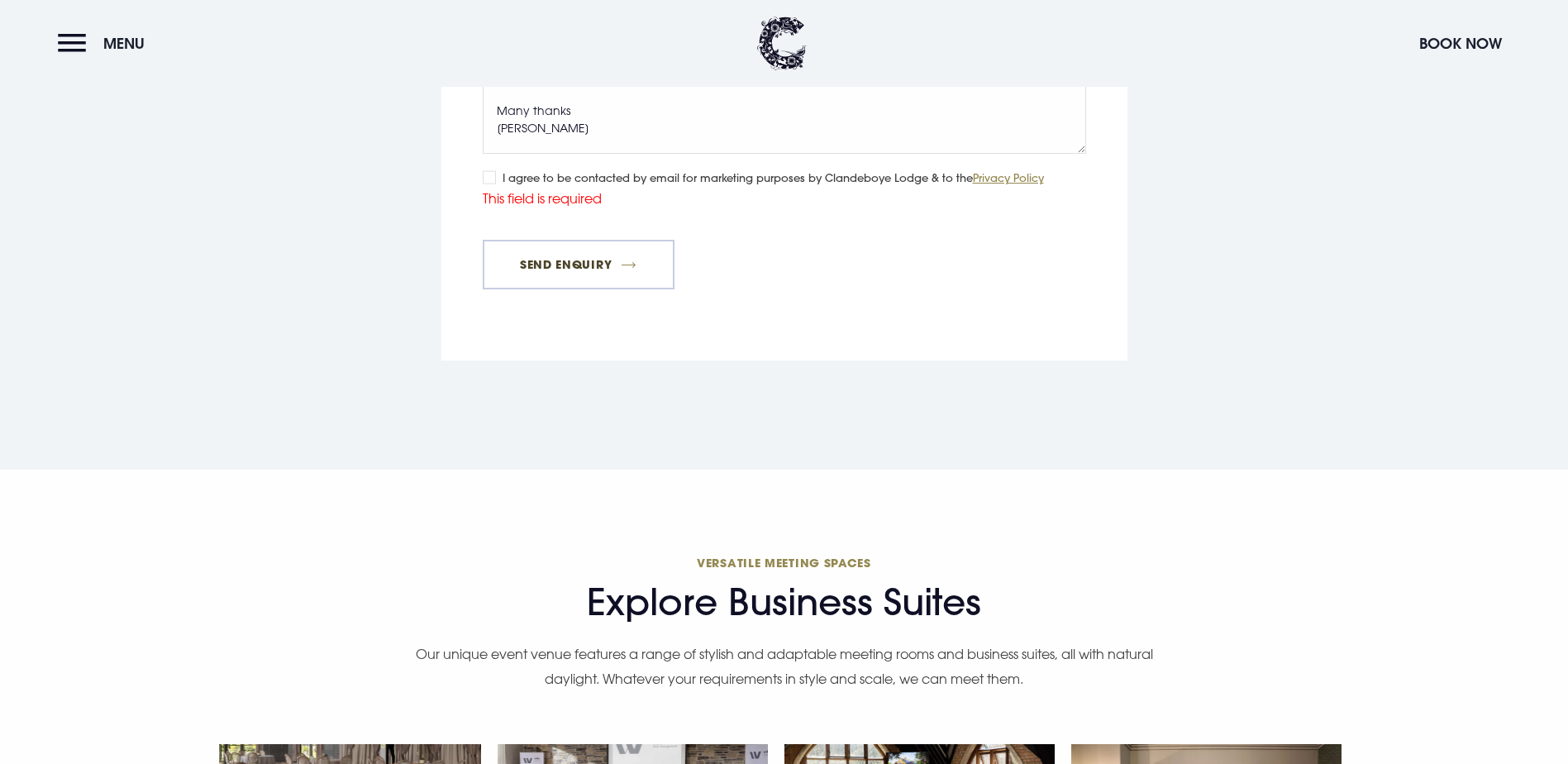
scroll to position [4104, 0]
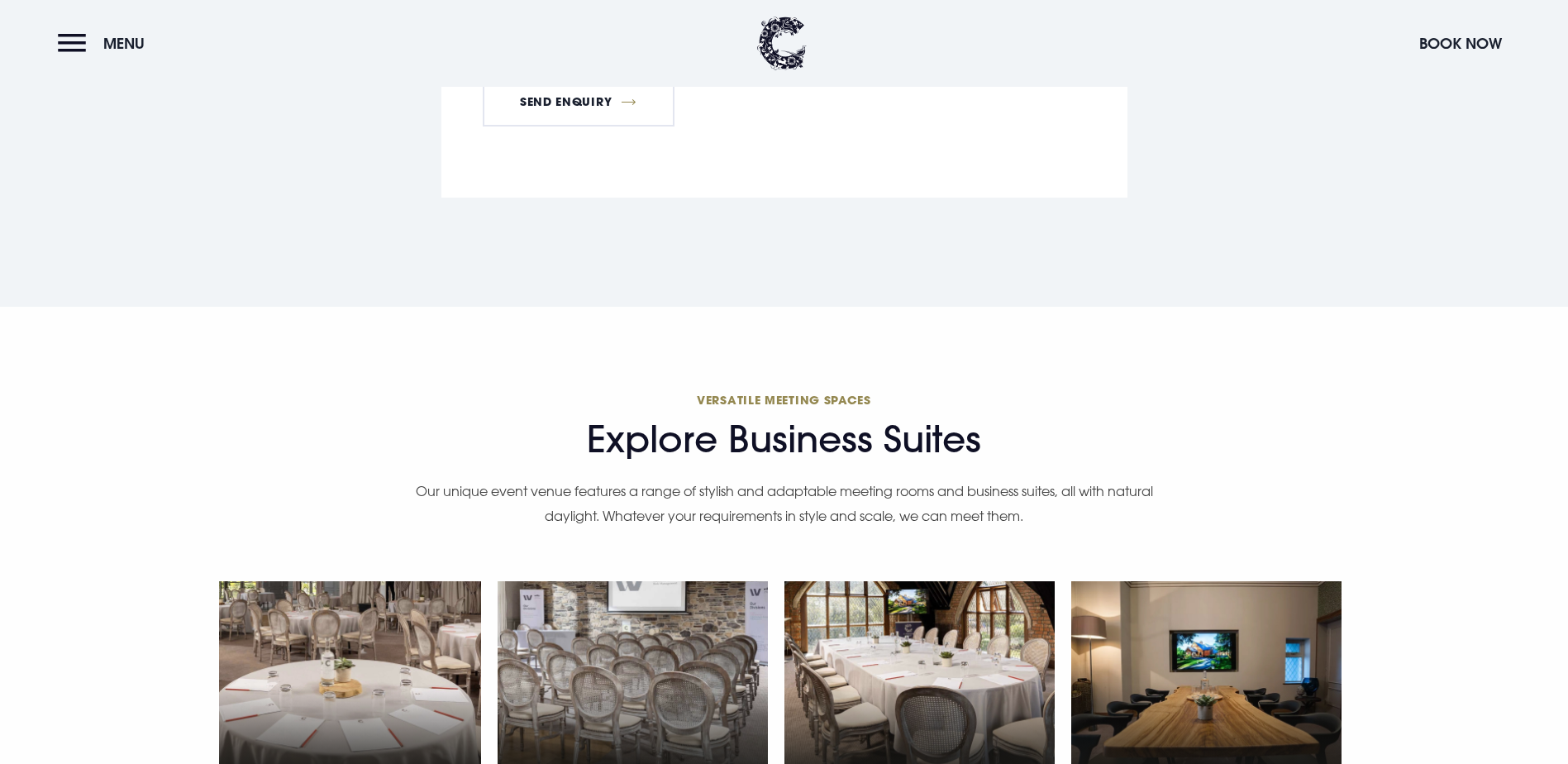
click at [486, 22] on input "I agree to be contacted by email for marketing purposes by Clandeboye Lodge & t…" at bounding box center [489, 14] width 13 height 13
checkbox input "true"
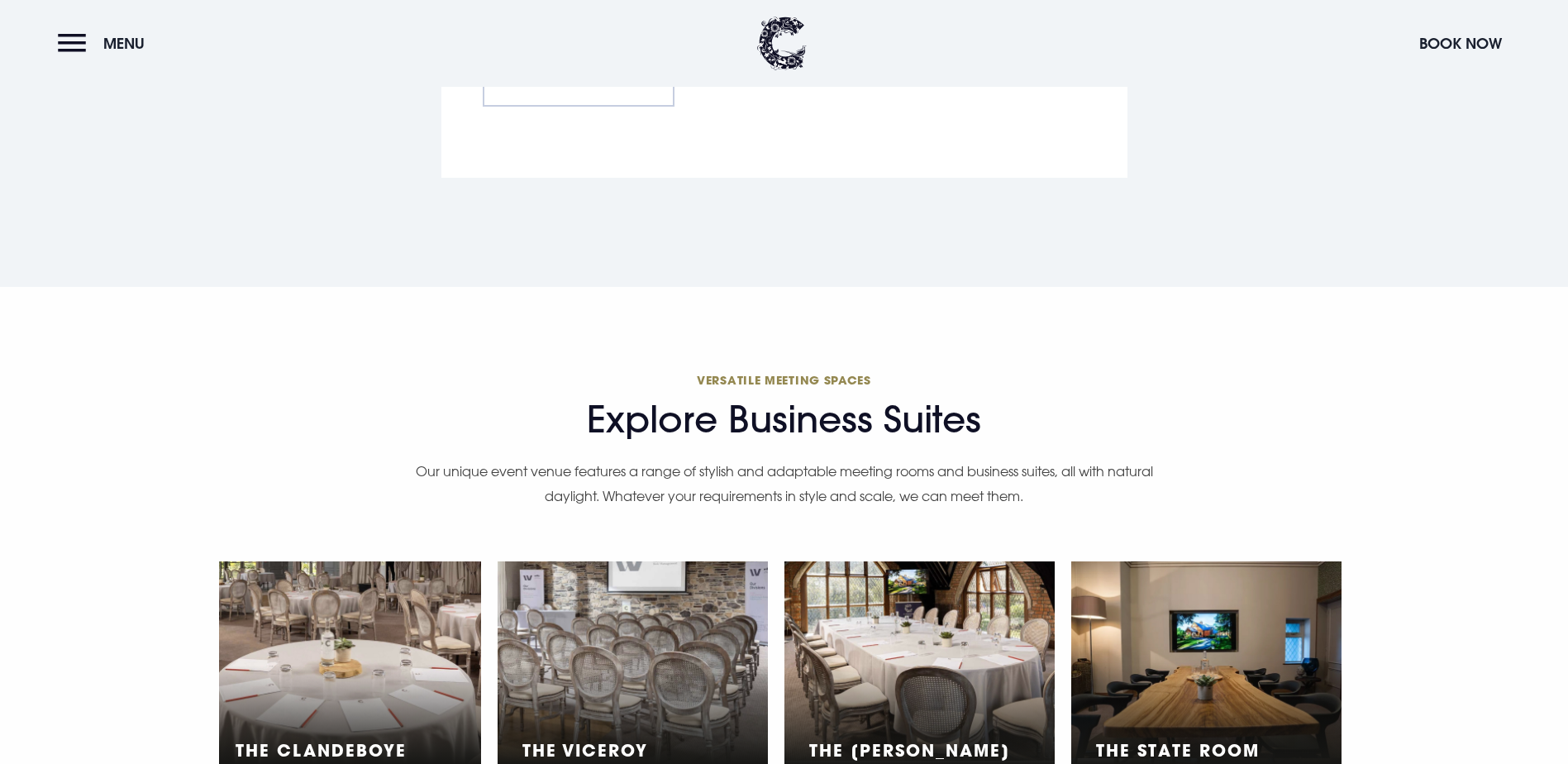
click at [554, 107] on button "Send Enquiry" at bounding box center [578, 81] width 191 height 49
